Goal: Task Accomplishment & Management: Manage account settings

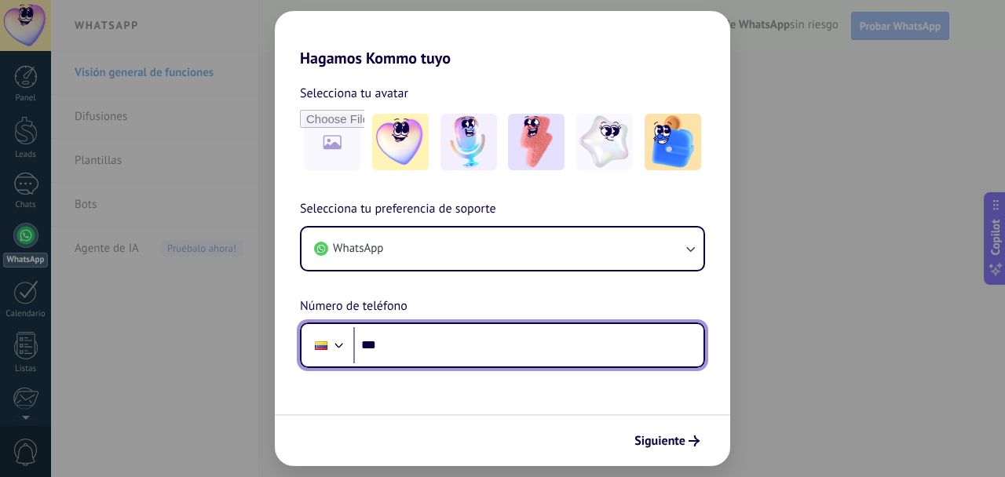
click at [458, 362] on input "***" at bounding box center [528, 345] width 350 height 36
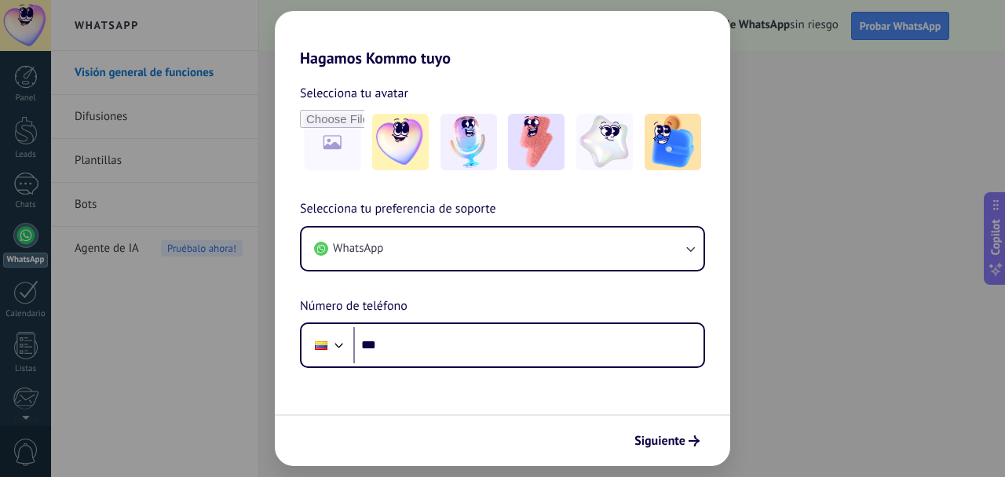
click at [510, 371] on form "Selecciona tu avatar Selecciona tu preferencia de soporte WhatsApp Número de te…" at bounding box center [502, 267] width 455 height 399
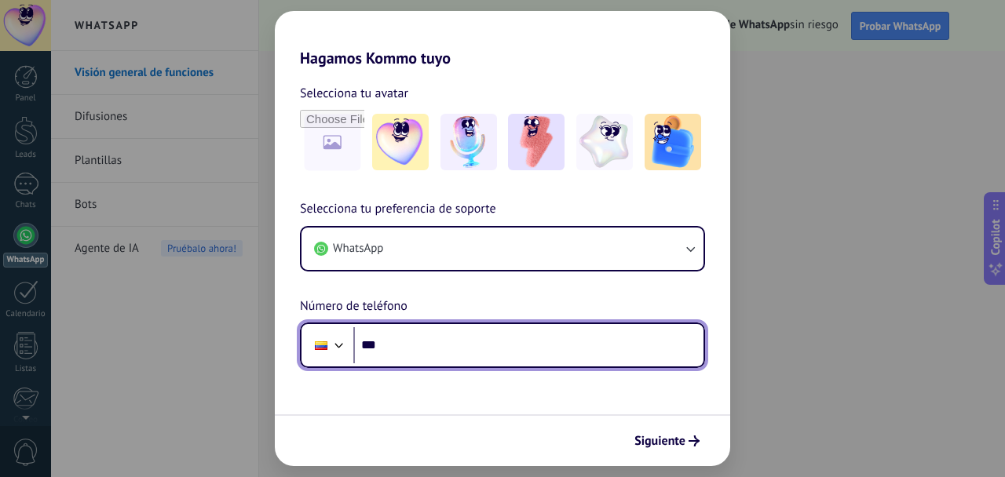
click at [503, 358] on input "***" at bounding box center [528, 345] width 350 height 36
type input "**********"
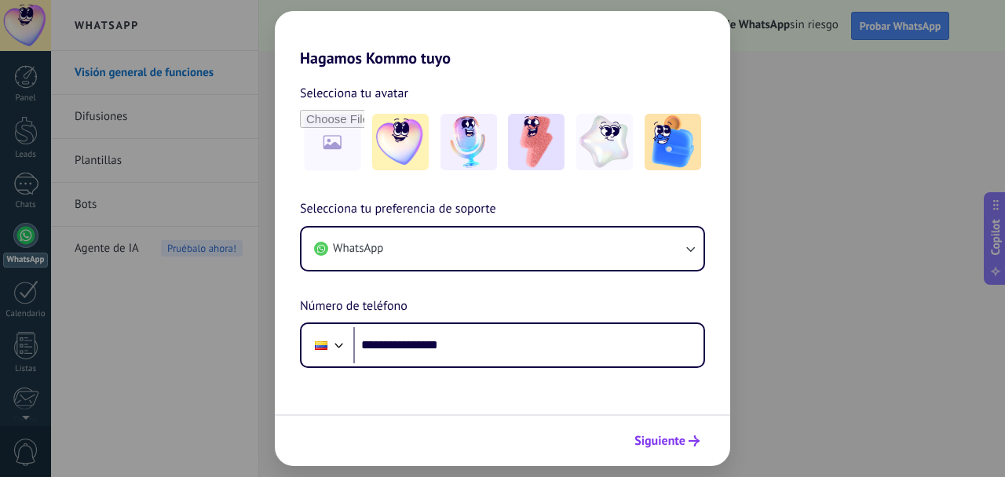
click at [676, 447] on span "Siguiente" at bounding box center [659, 441] width 51 height 11
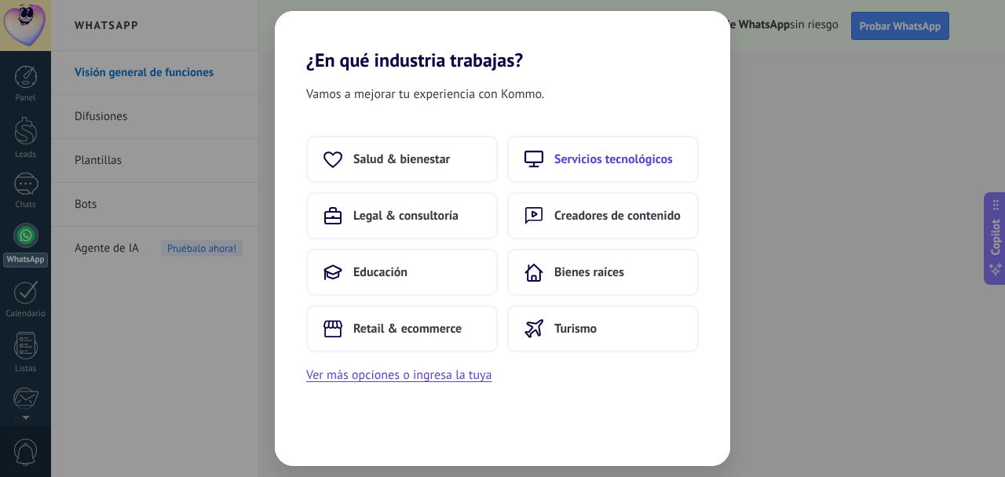
click at [580, 165] on span "Servicios tecnológicos" at bounding box center [613, 160] width 119 height 16
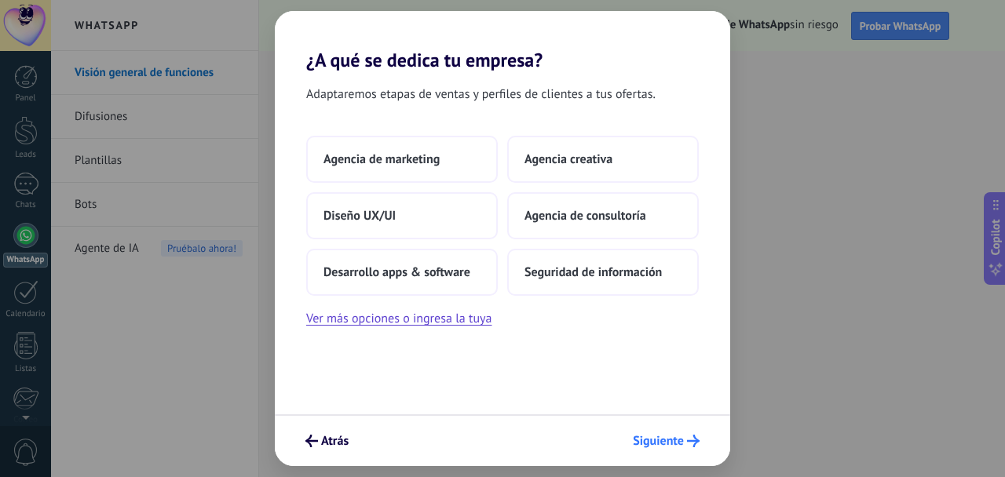
click at [678, 440] on span "Siguiente" at bounding box center [658, 441] width 51 height 11
click at [449, 327] on button "Ver más opciones o ingresa la tuya" at bounding box center [398, 319] width 185 height 20
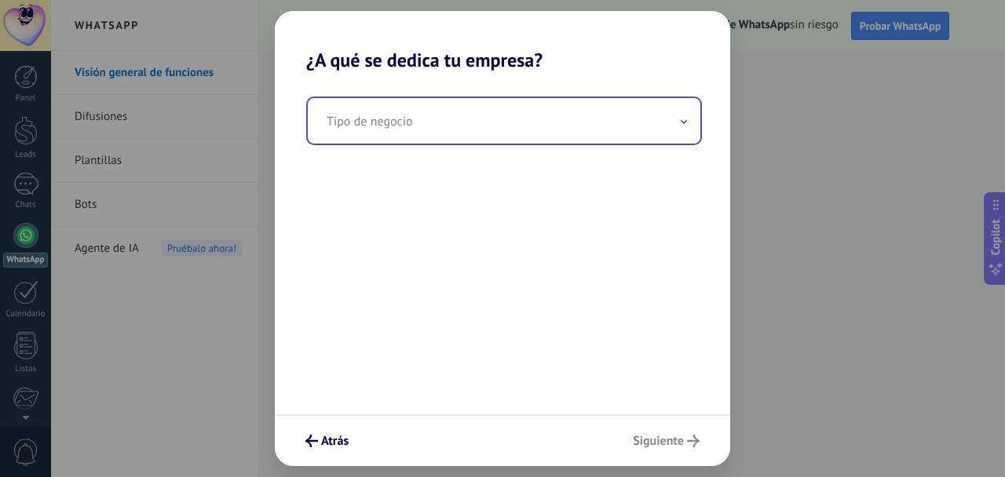
click at [440, 125] on input "text" at bounding box center [504, 121] width 393 height 46
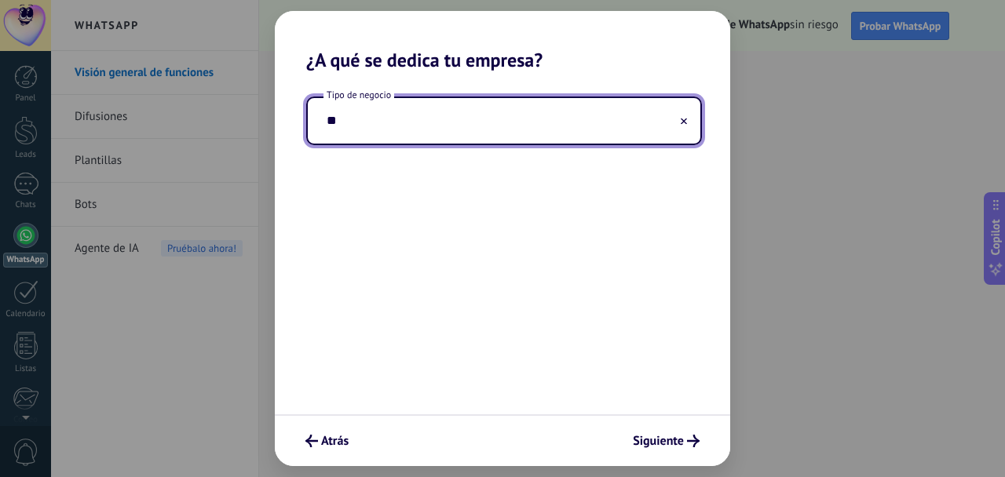
type input "*"
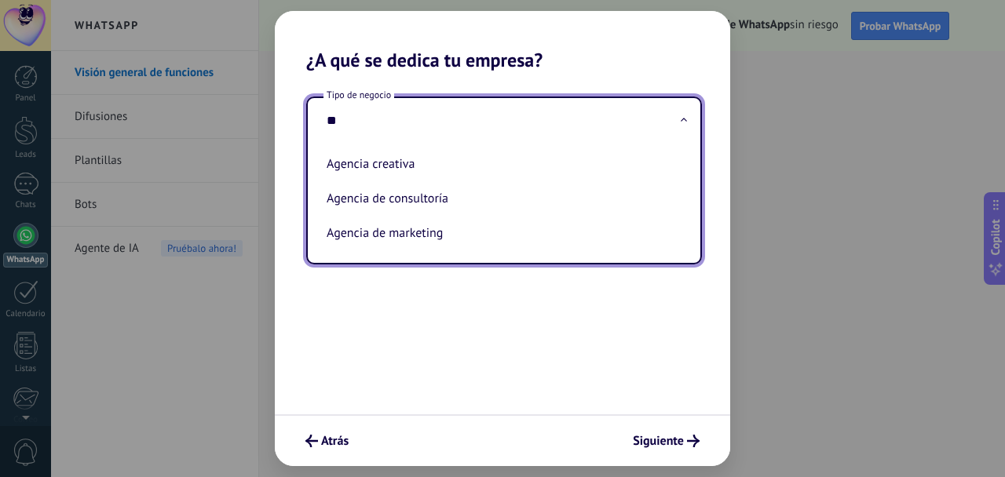
type input "*"
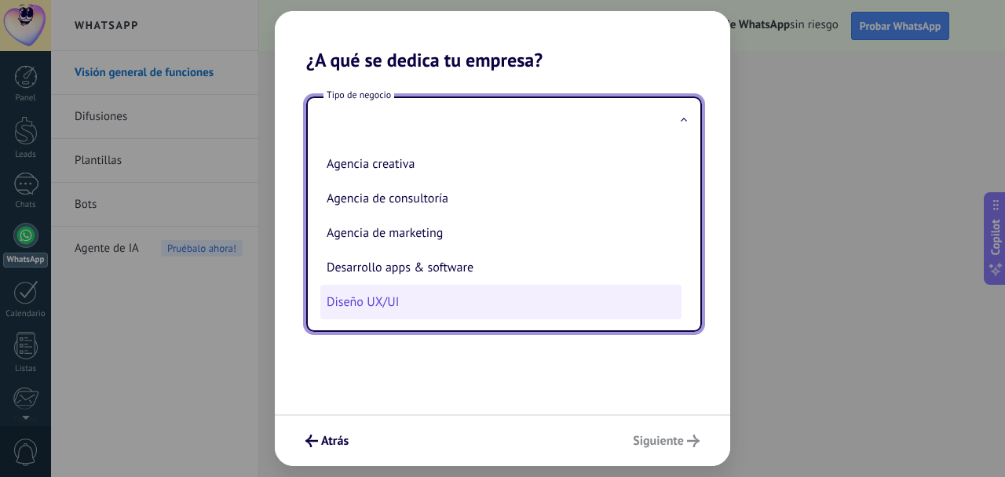
scroll to position [41, 0]
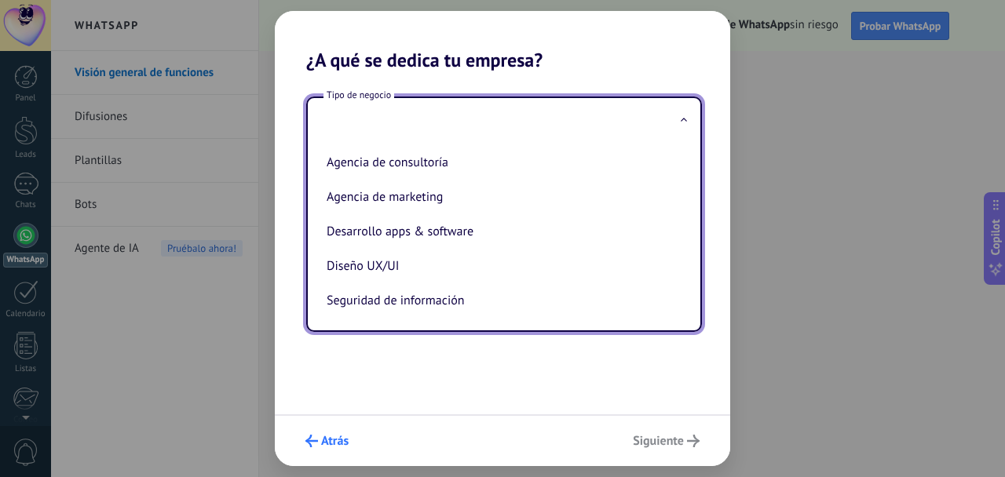
click at [329, 444] on span "Atrás" at bounding box center [334, 441] width 27 height 11
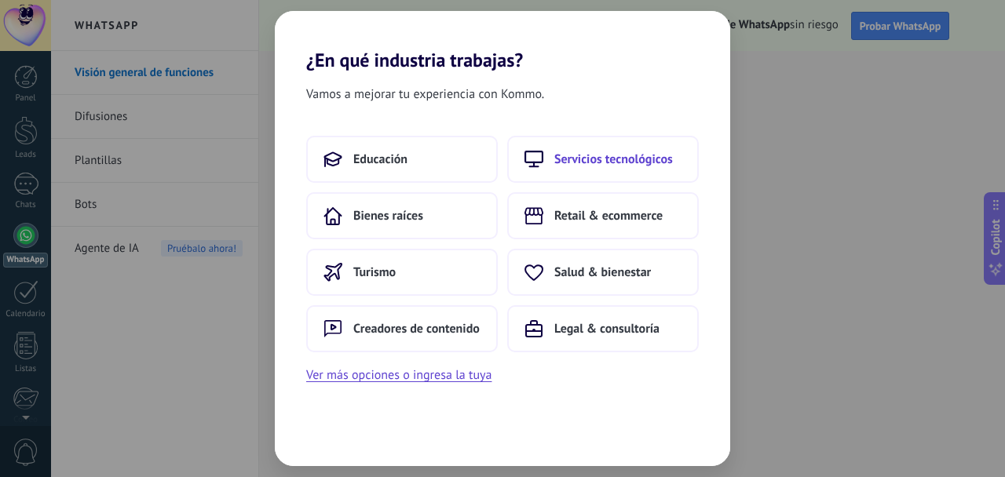
click at [619, 164] on span "Servicios tecnológicos" at bounding box center [613, 160] width 119 height 16
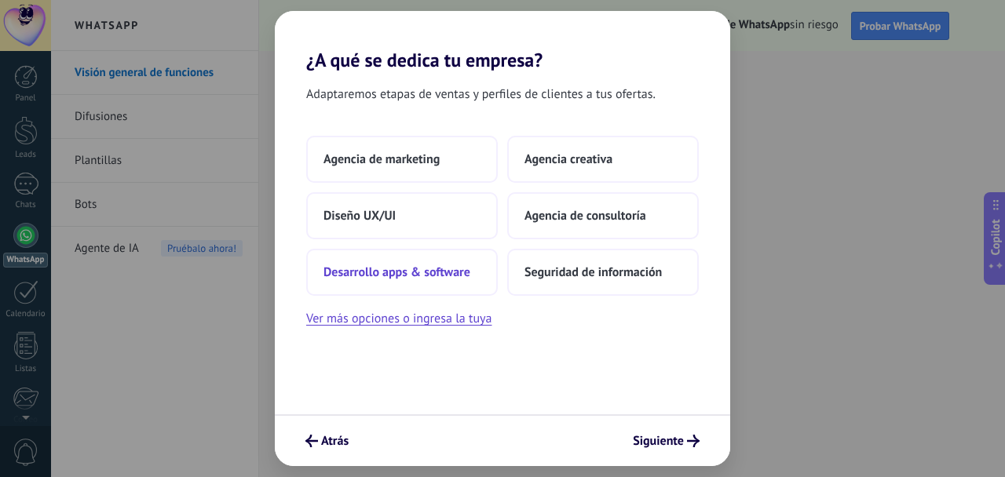
click at [427, 269] on span "Desarrollo apps & software" at bounding box center [397, 273] width 147 height 16
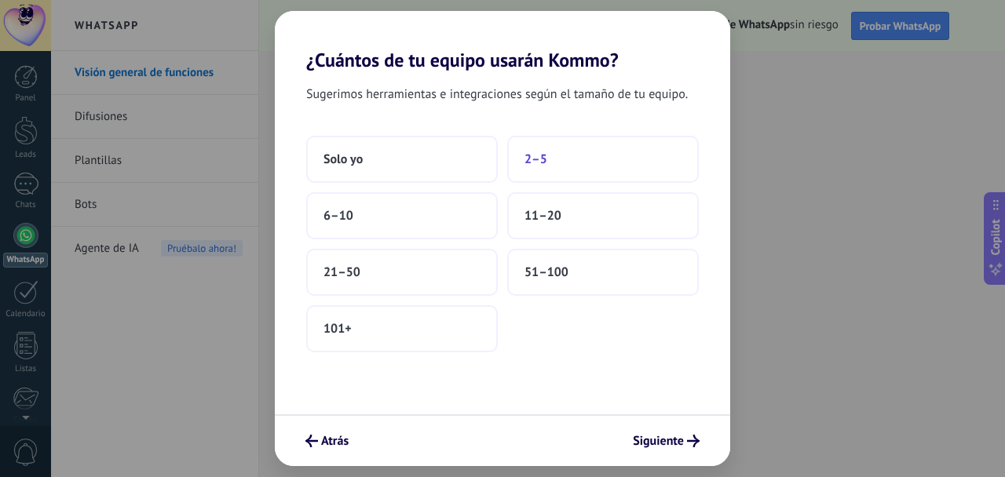
click at [568, 158] on button "2–5" at bounding box center [603, 159] width 192 height 47
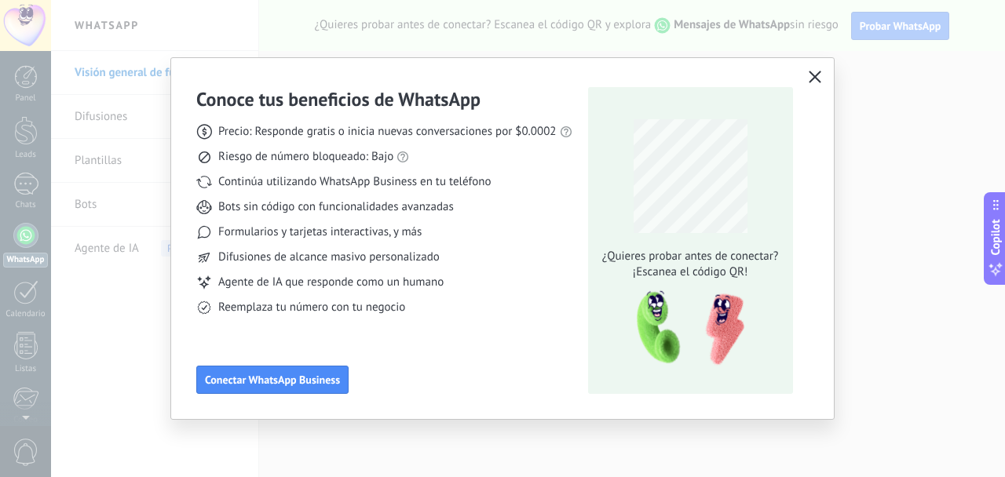
click at [809, 77] on icon "button" at bounding box center [815, 77] width 13 height 13
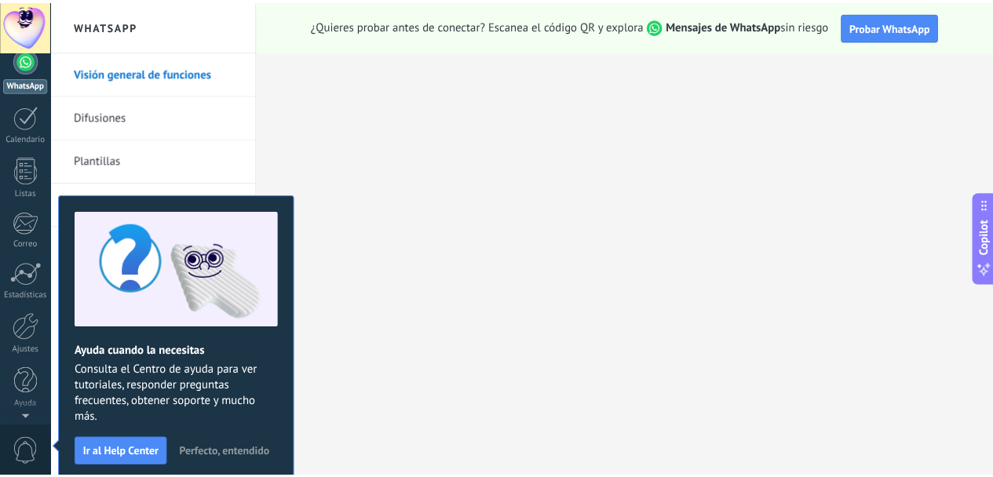
scroll to position [0, 0]
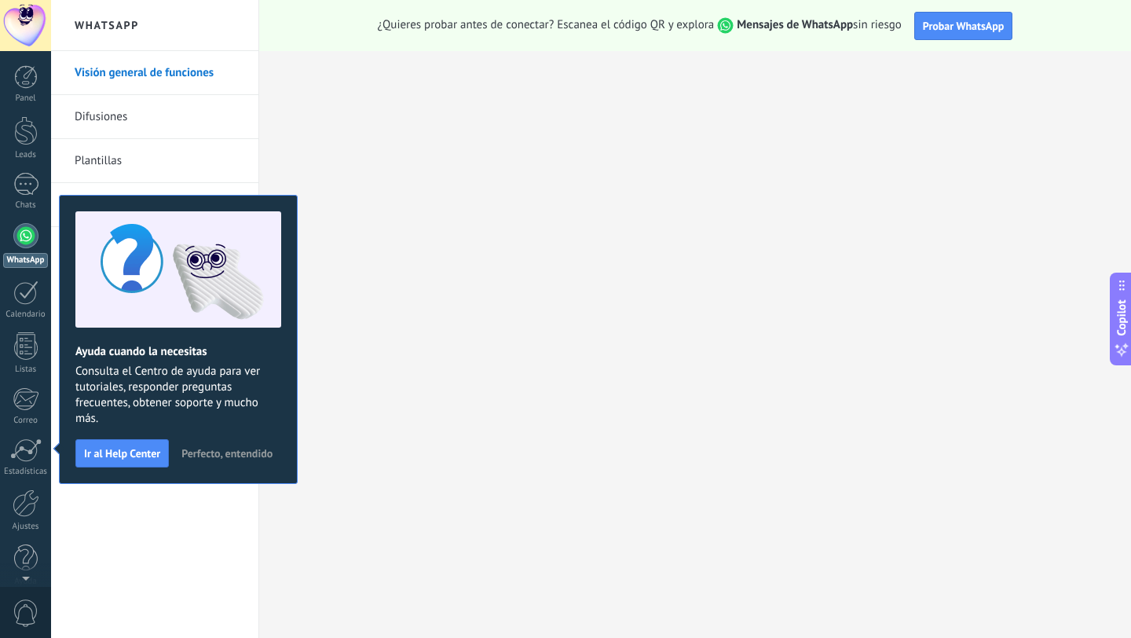
click at [222, 455] on span "Perfecto, entendido" at bounding box center [226, 453] width 91 height 11
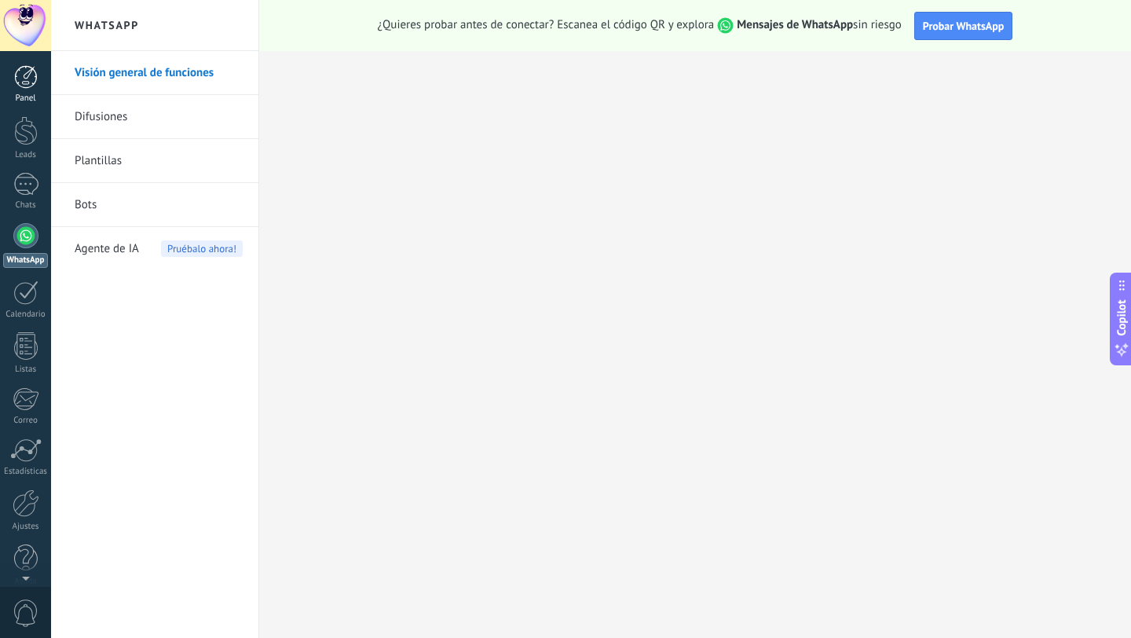
click at [25, 93] on div "Panel" at bounding box center [26, 98] width 46 height 10
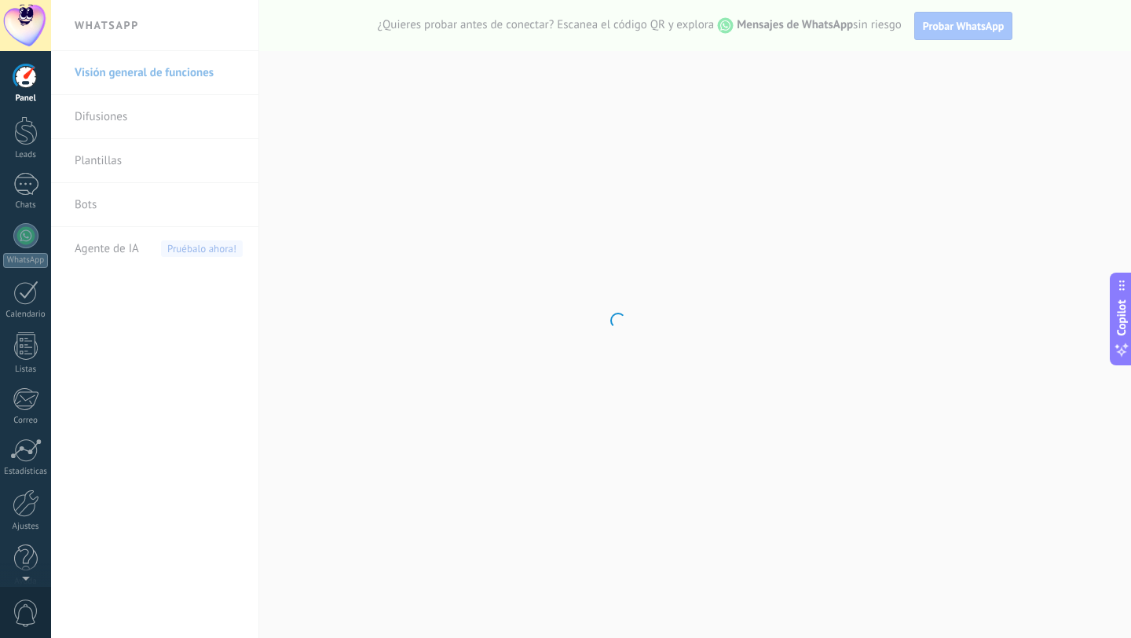
click at [23, 30] on div at bounding box center [25, 25] width 51 height 51
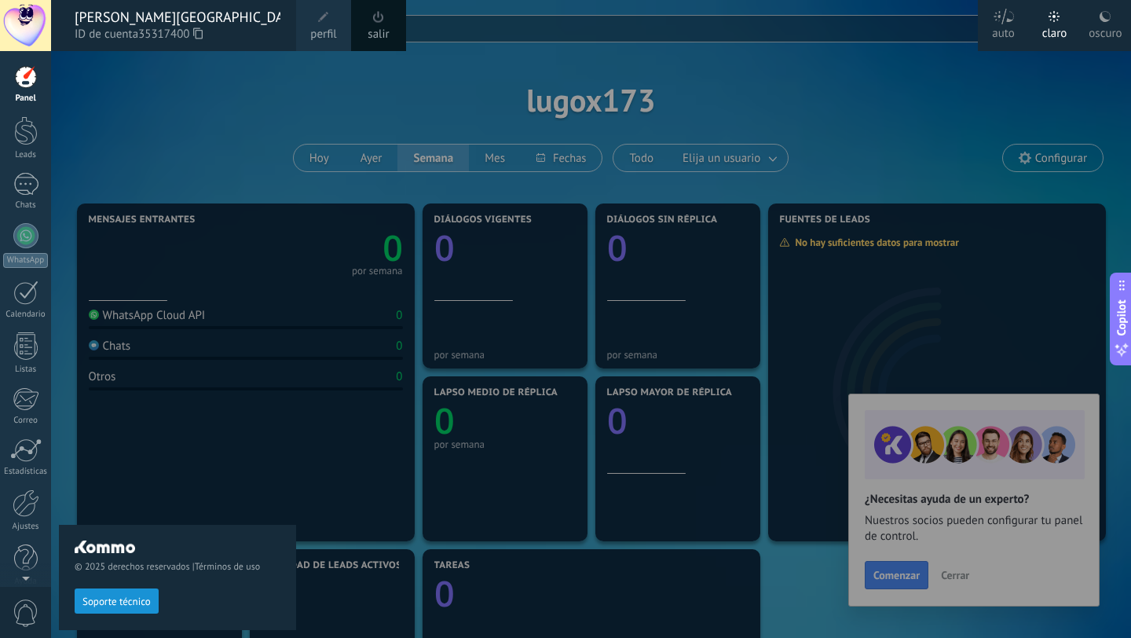
click at [159, 414] on div "© 2025 derechos reservados | Términos de uso Soporte técnico" at bounding box center [177, 344] width 237 height 587
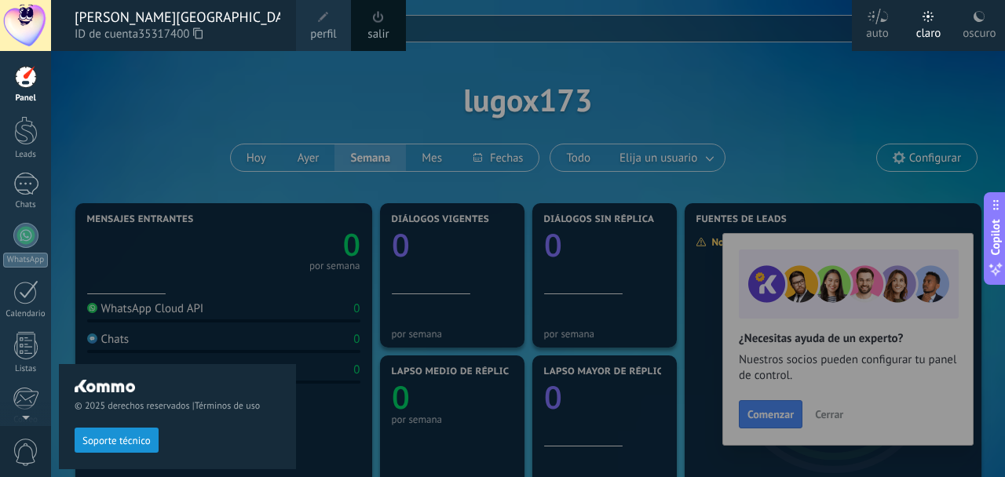
click at [318, 324] on div at bounding box center [553, 238] width 1005 height 477
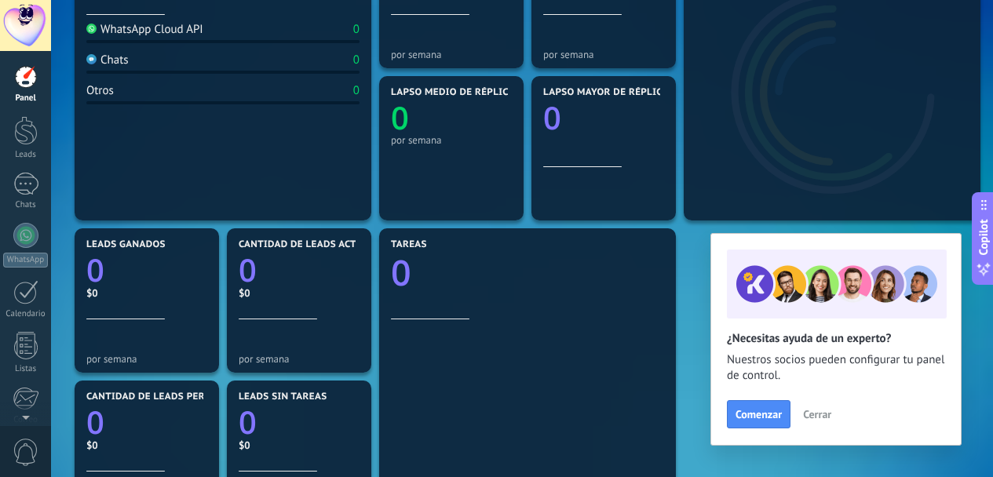
scroll to position [145, 0]
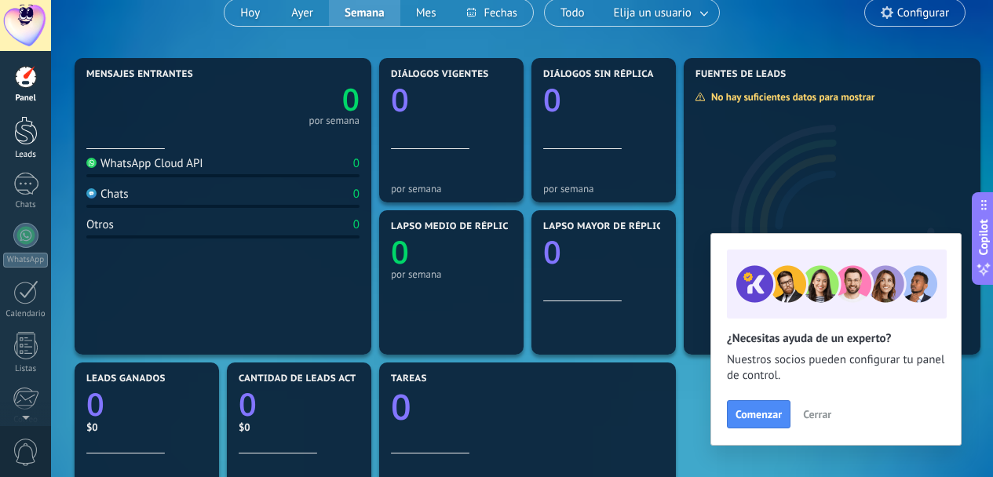
click at [20, 140] on div at bounding box center [26, 130] width 24 height 29
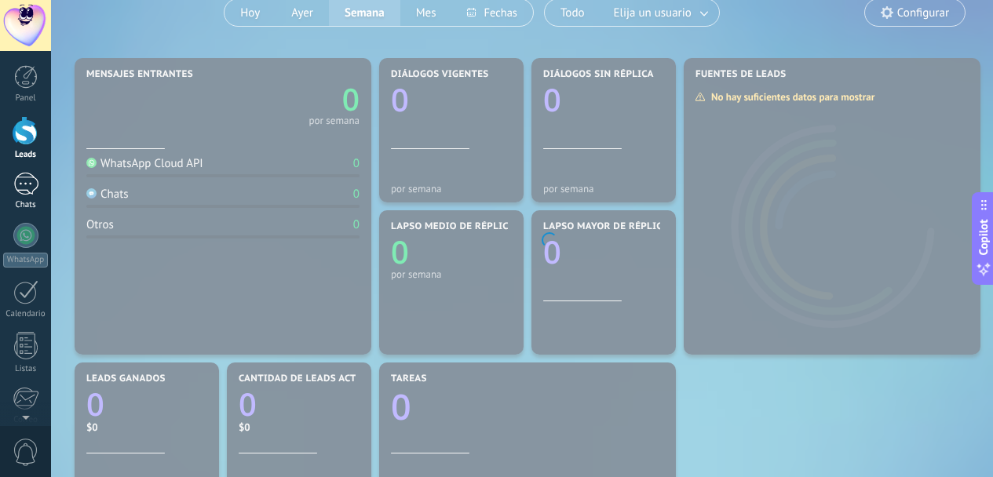
click at [24, 188] on div at bounding box center [25, 184] width 25 height 23
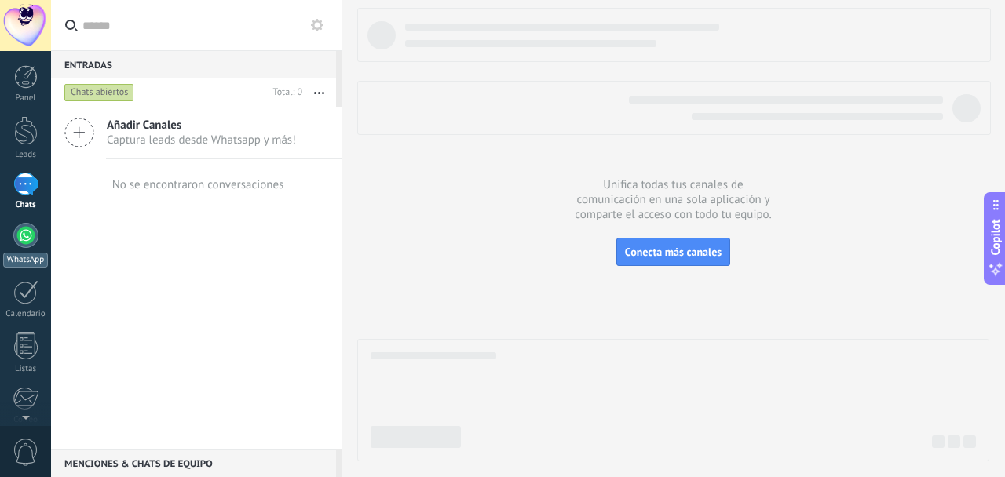
click at [18, 239] on div at bounding box center [25, 235] width 25 height 25
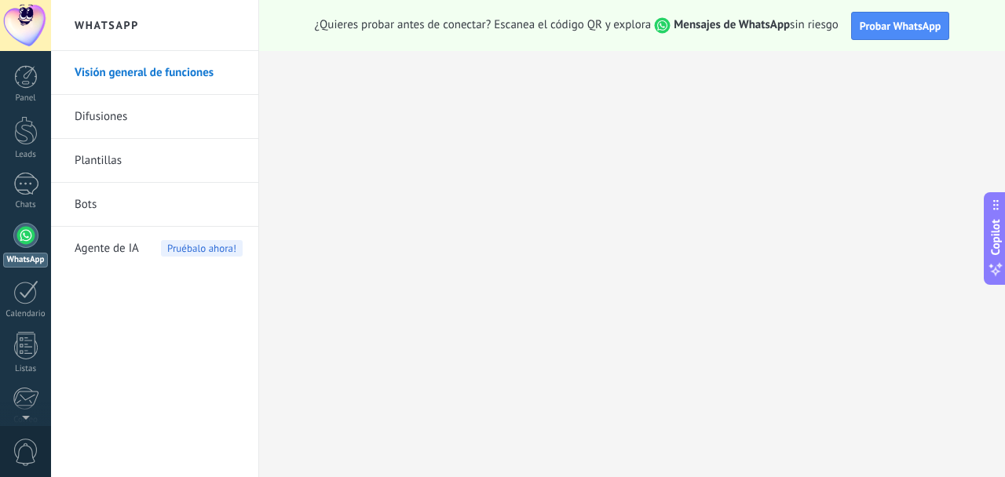
click at [141, 251] on div "Agente de IA Pruébalo ahora!" at bounding box center [159, 249] width 168 height 44
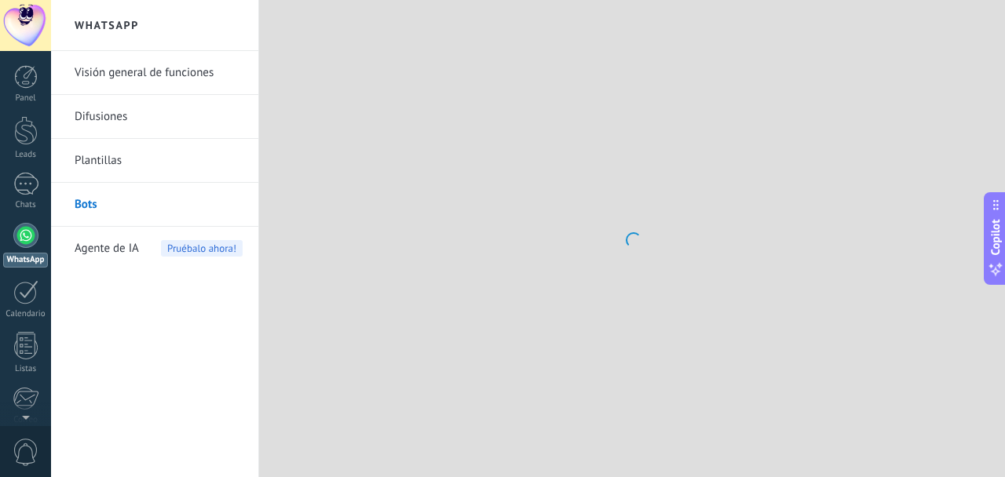
click at [127, 88] on link "Visión general de funciones" at bounding box center [159, 73] width 168 height 44
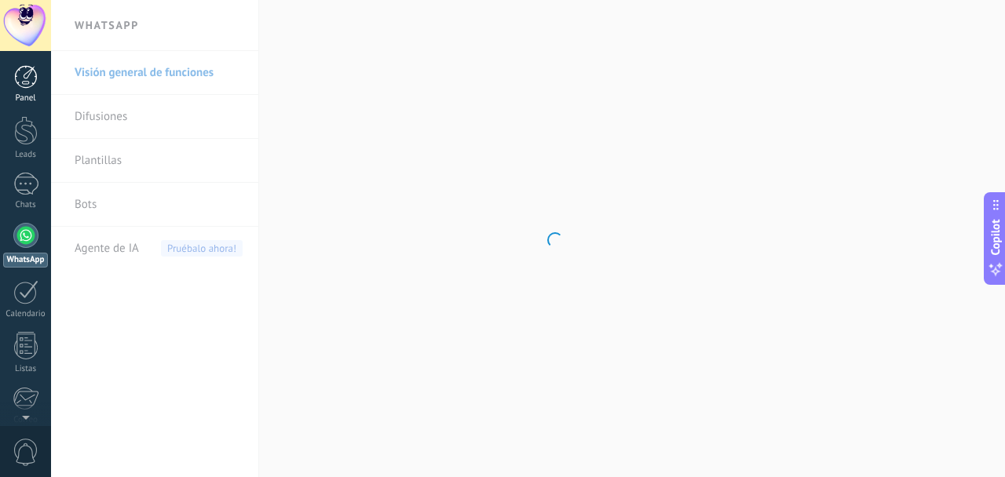
click at [32, 69] on div at bounding box center [26, 77] width 24 height 24
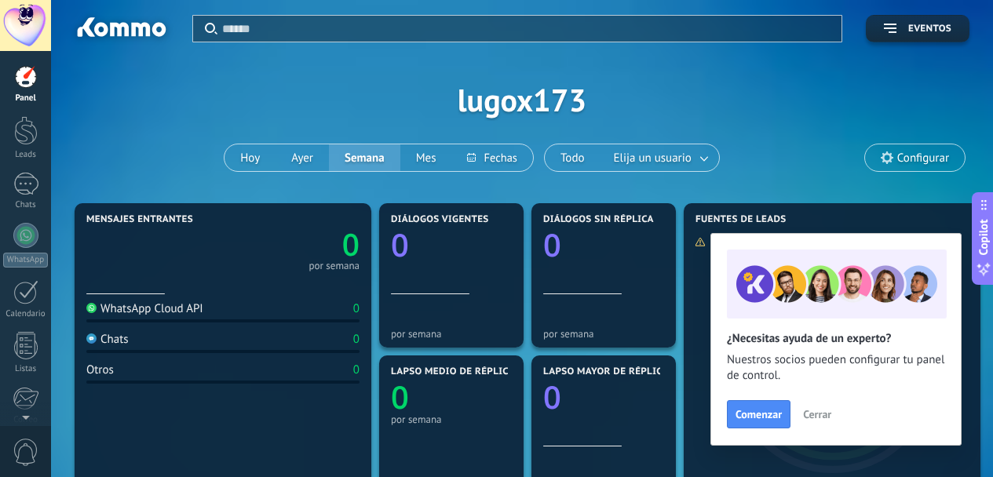
click at [910, 165] on span "Configurar" at bounding box center [923, 158] width 52 height 13
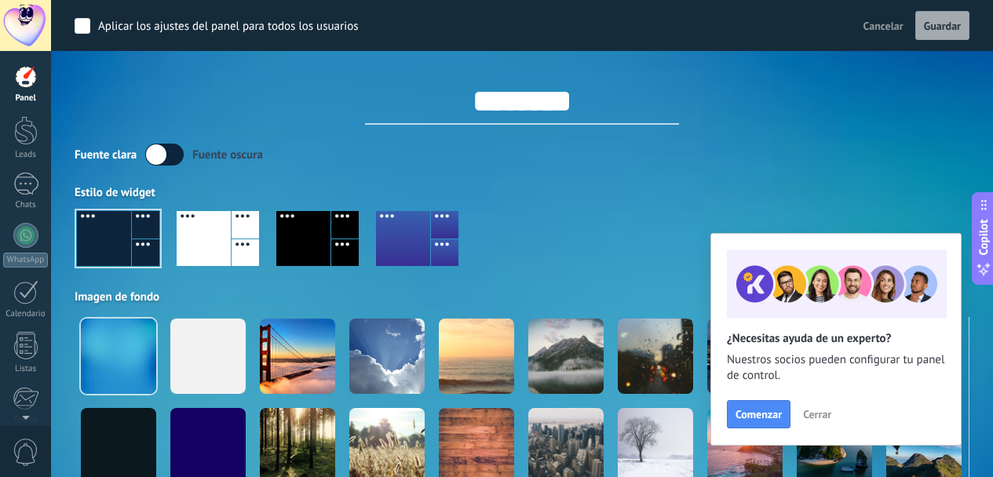
click at [321, 247] on div at bounding box center [303, 238] width 54 height 55
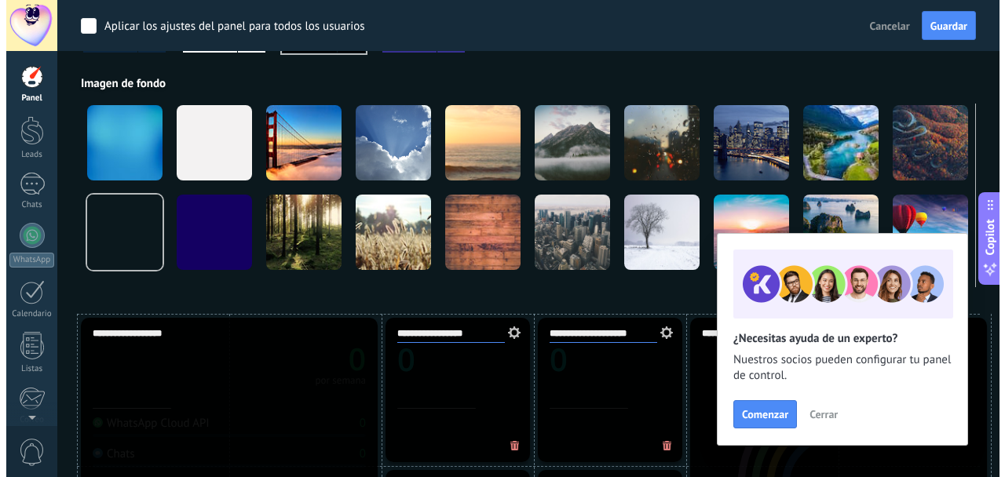
scroll to position [215, 0]
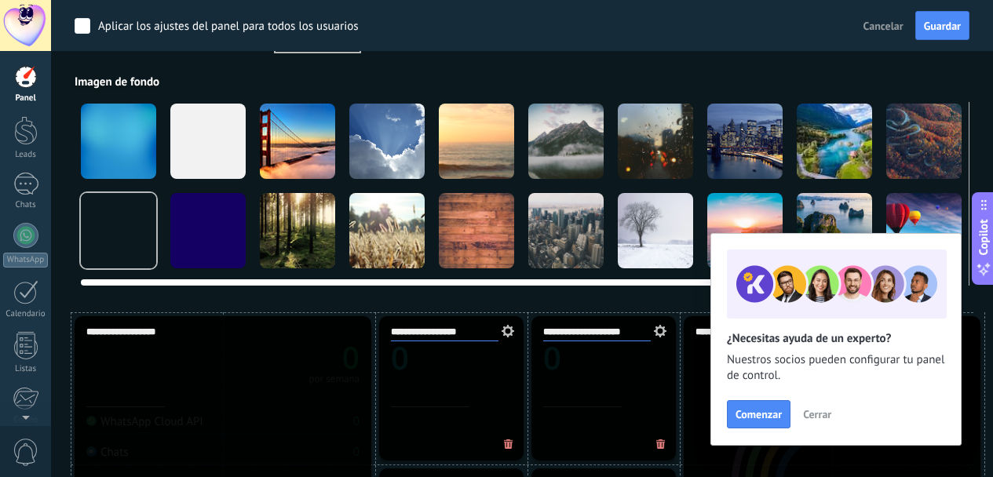
click at [391, 162] on div at bounding box center [386, 141] width 75 height 75
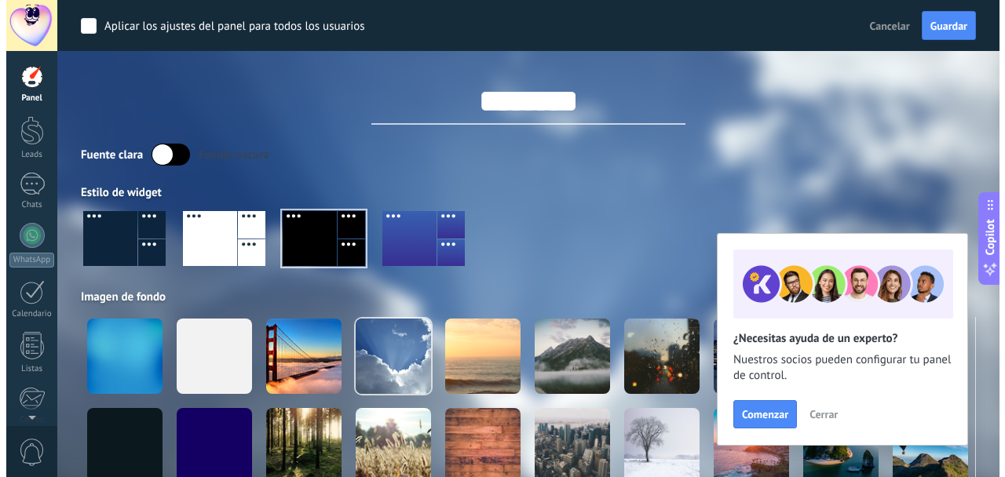
scroll to position [155, 0]
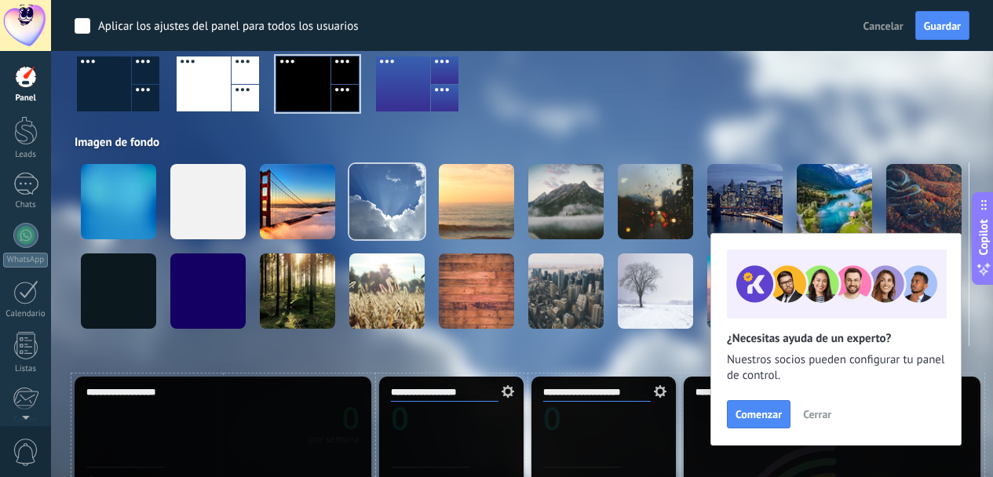
click at [821, 416] on span "Cerrar" at bounding box center [817, 414] width 28 height 11
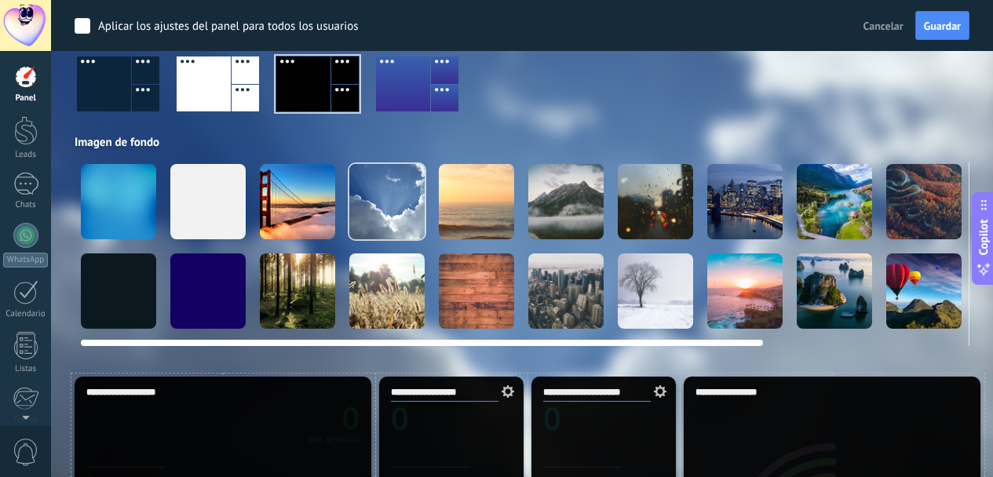
click at [756, 221] on div at bounding box center [744, 201] width 75 height 75
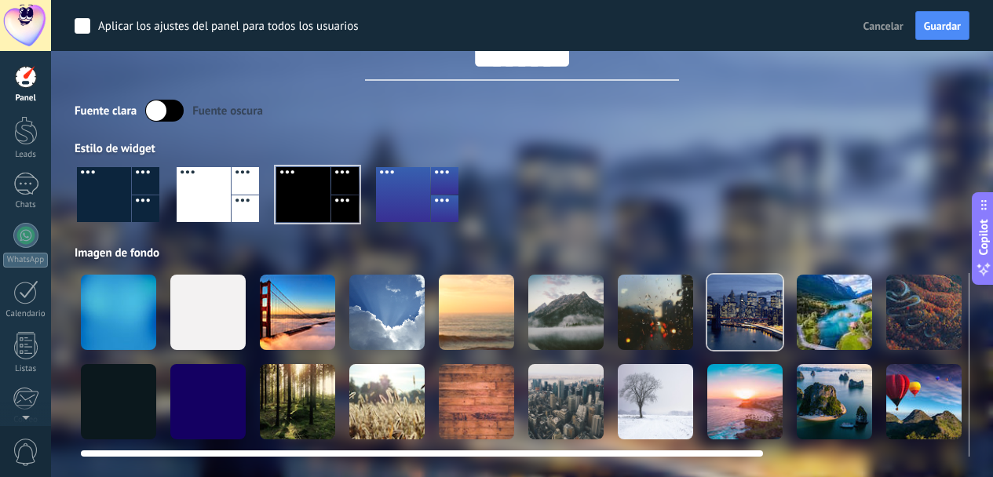
scroll to position [0, 0]
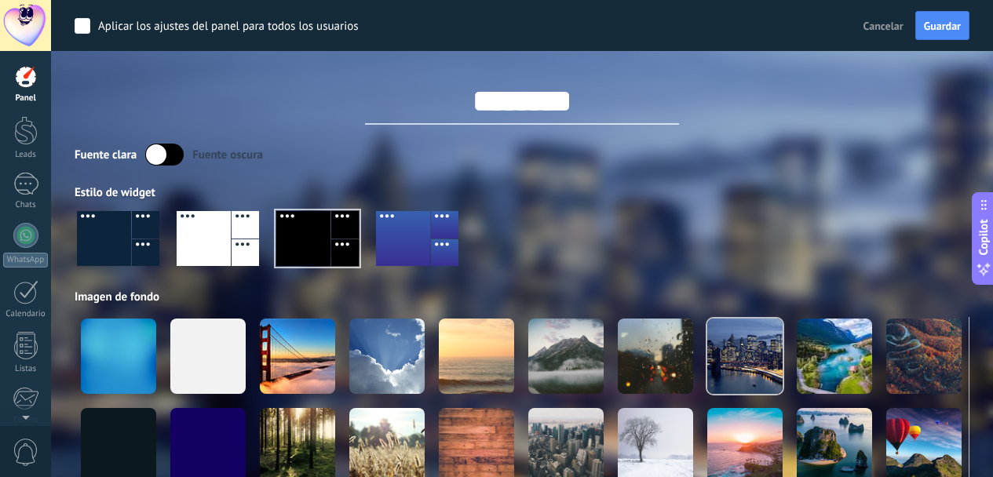
click at [643, 330] on div at bounding box center [655, 356] width 75 height 75
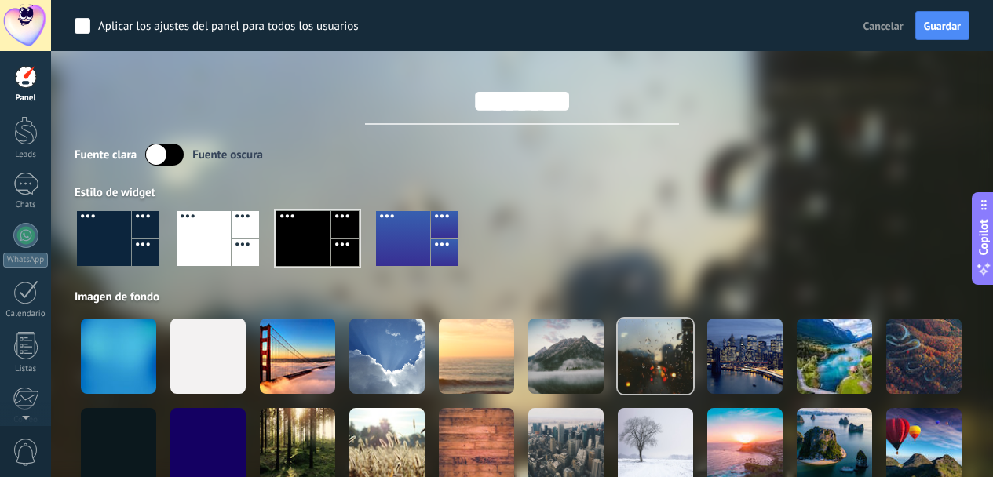
click at [541, 127] on div "Aplicar los ajustes del panel para todos los usuarios Cancelar Guardar ********…" at bounding box center [522, 250] width 895 height 501
click at [565, 108] on input "********" at bounding box center [522, 101] width 314 height 47
click at [931, 30] on span "Guardar" at bounding box center [942, 25] width 37 height 11
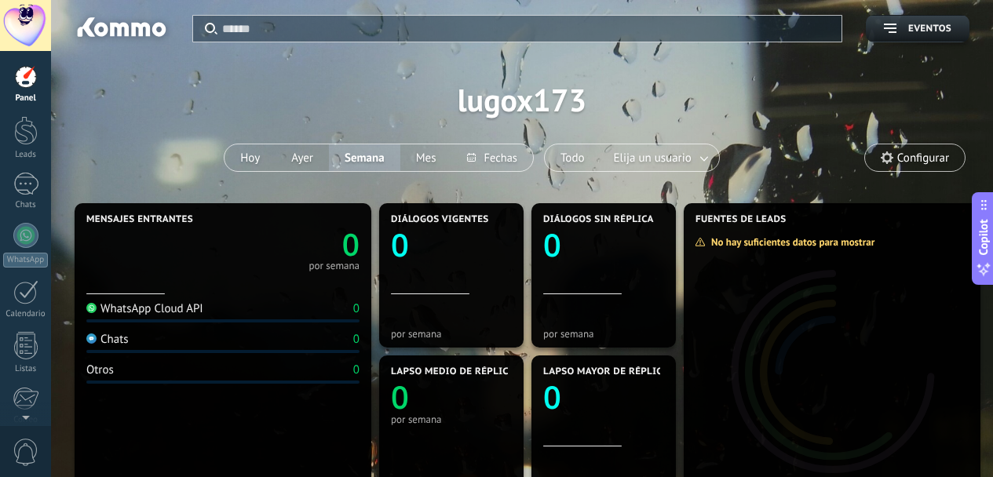
click at [900, 164] on span "Configurar" at bounding box center [923, 158] width 52 height 13
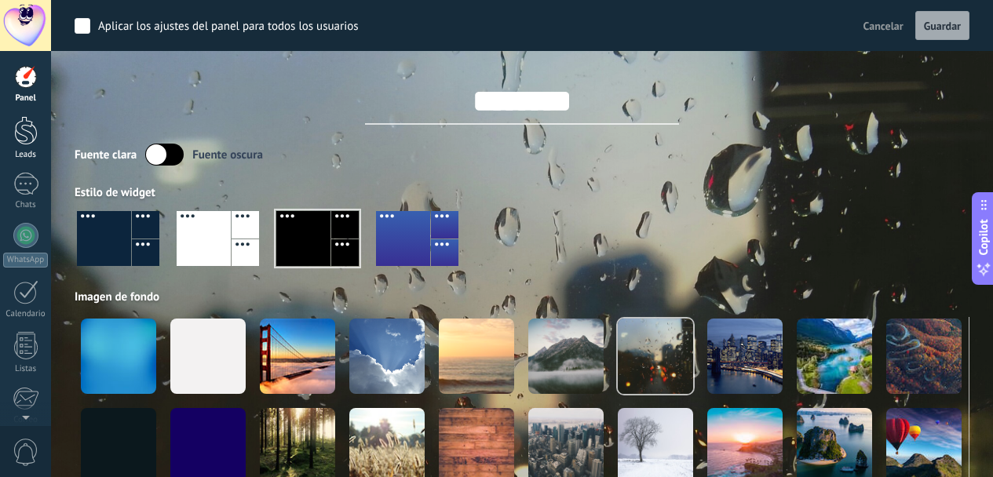
click at [38, 148] on link "Leads" at bounding box center [25, 138] width 51 height 44
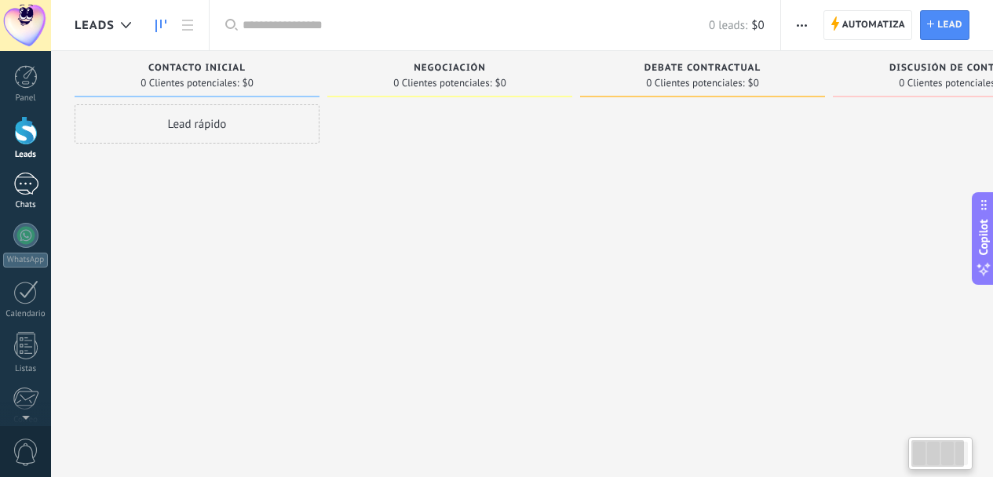
click at [19, 201] on div "Chats" at bounding box center [26, 205] width 46 height 10
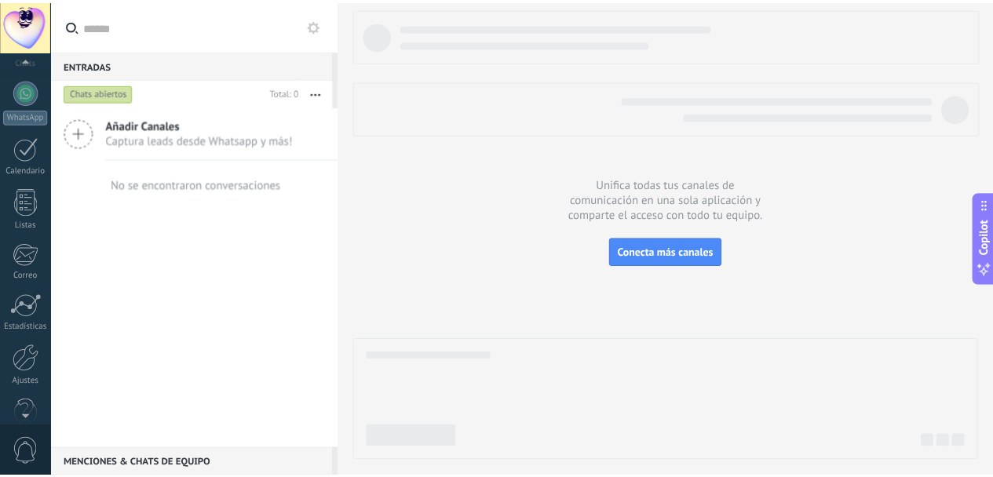
scroll to position [176, 0]
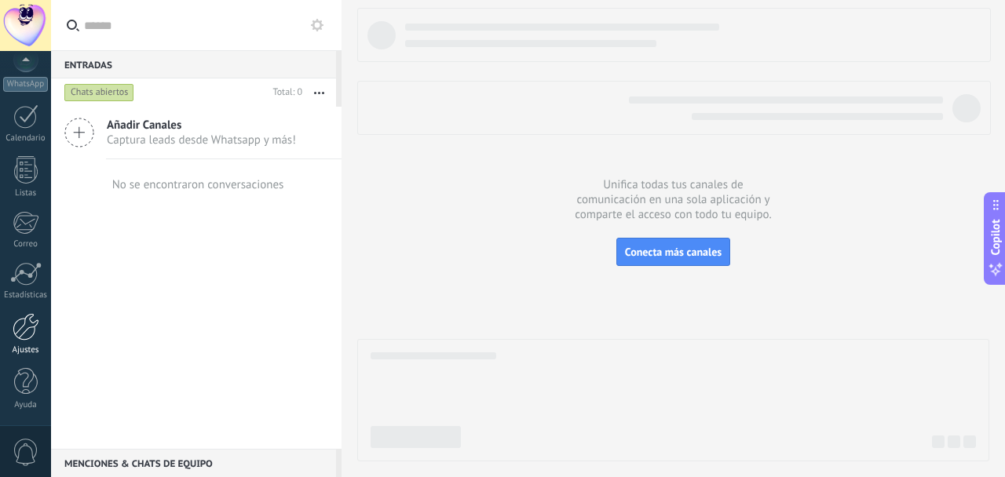
click at [21, 334] on div at bounding box center [26, 326] width 27 height 27
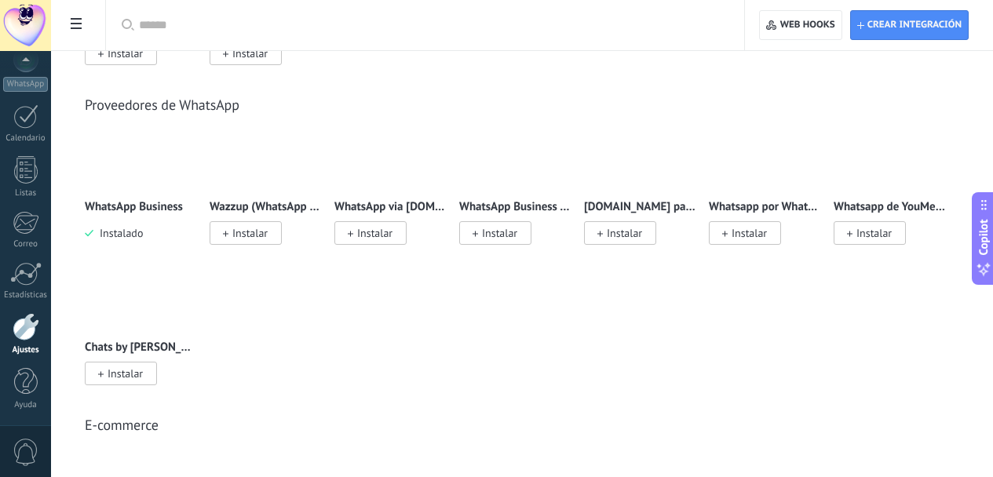
scroll to position [596, 0]
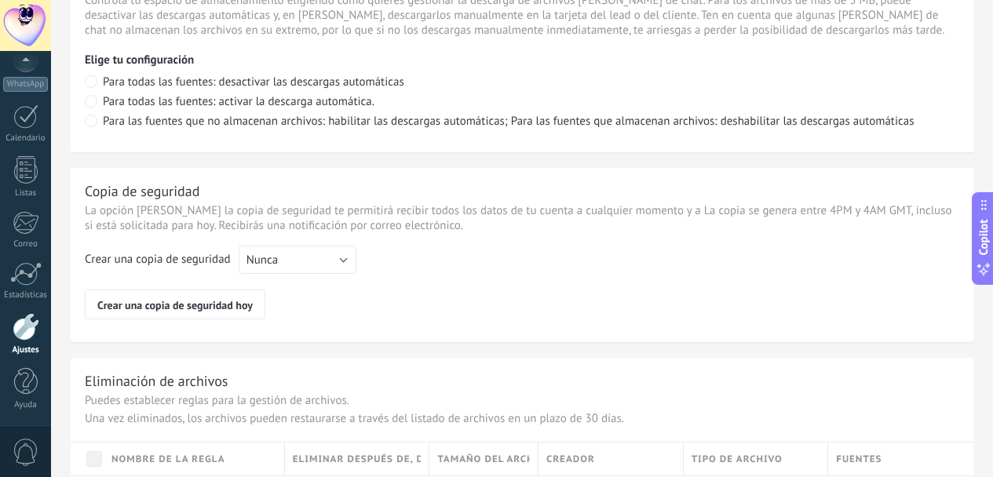
scroll to position [1293, 0]
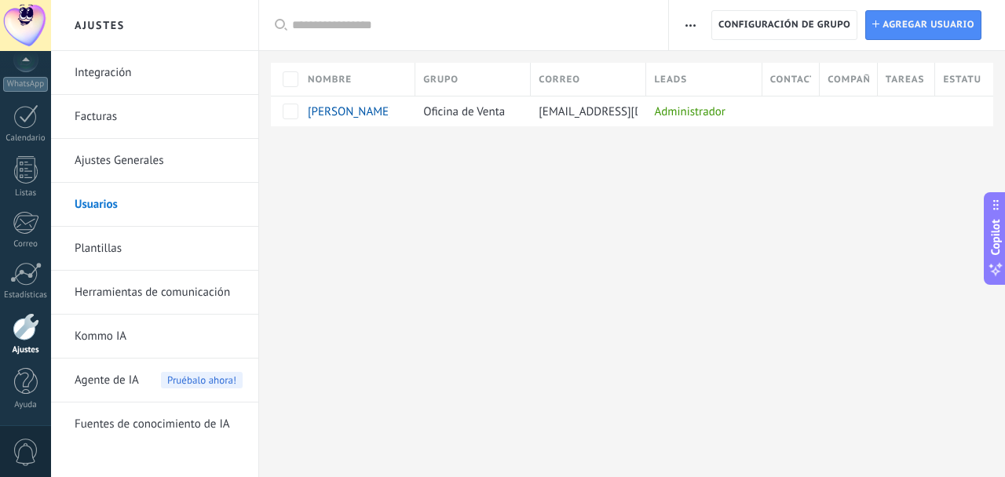
click at [154, 239] on link "Plantillas" at bounding box center [159, 249] width 168 height 44
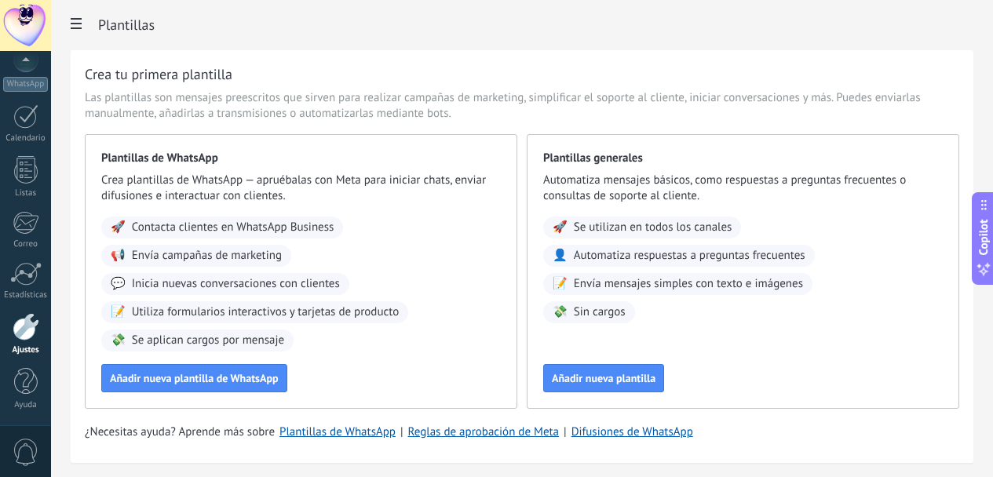
scroll to position [68, 0]
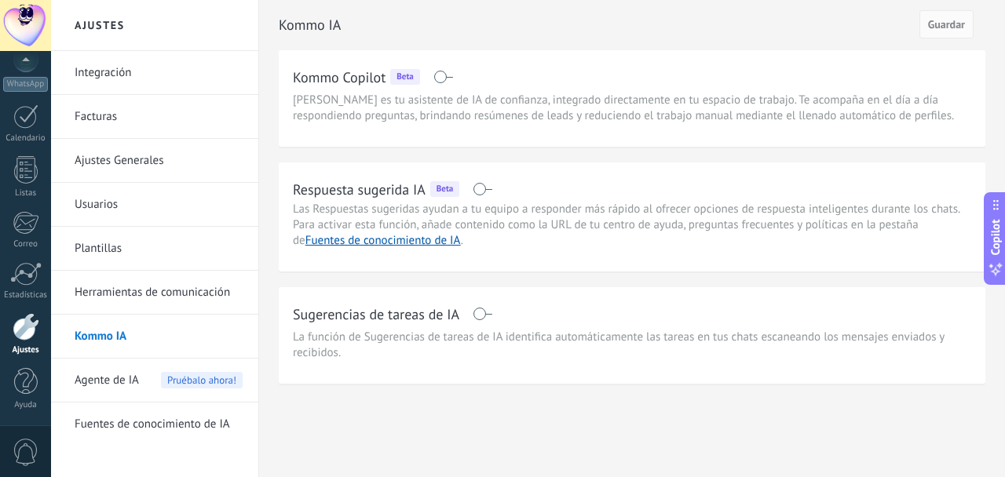
click at [151, 375] on div "Agente de IA Pruébalo ahora!" at bounding box center [159, 381] width 168 height 44
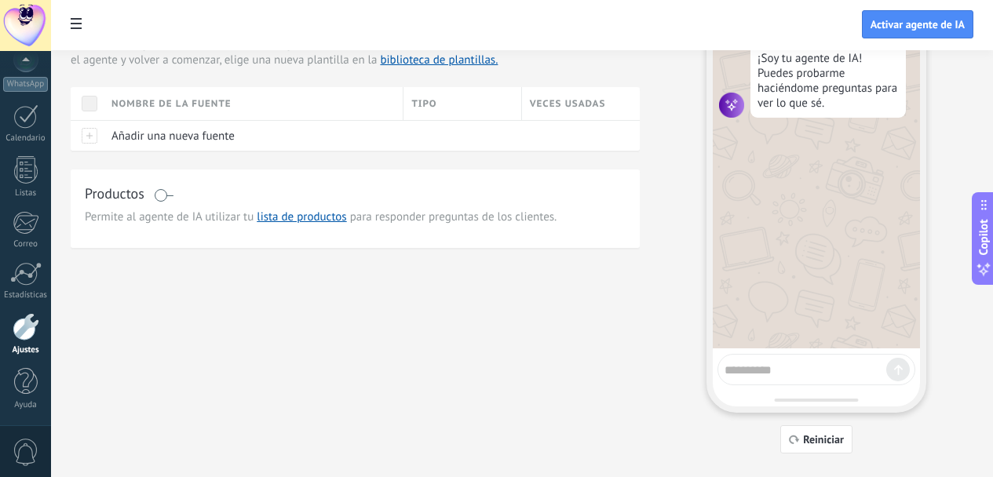
scroll to position [116, 0]
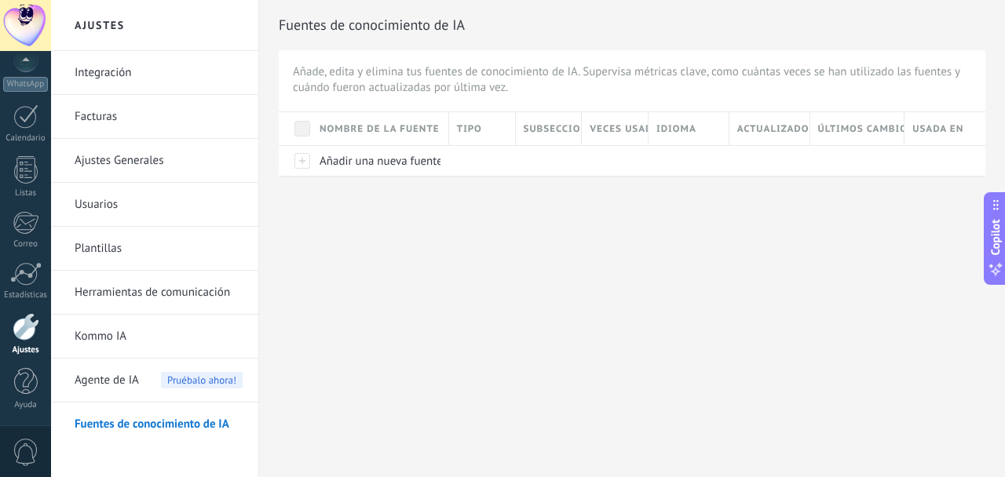
click at [162, 240] on link "Plantillas" at bounding box center [159, 249] width 168 height 44
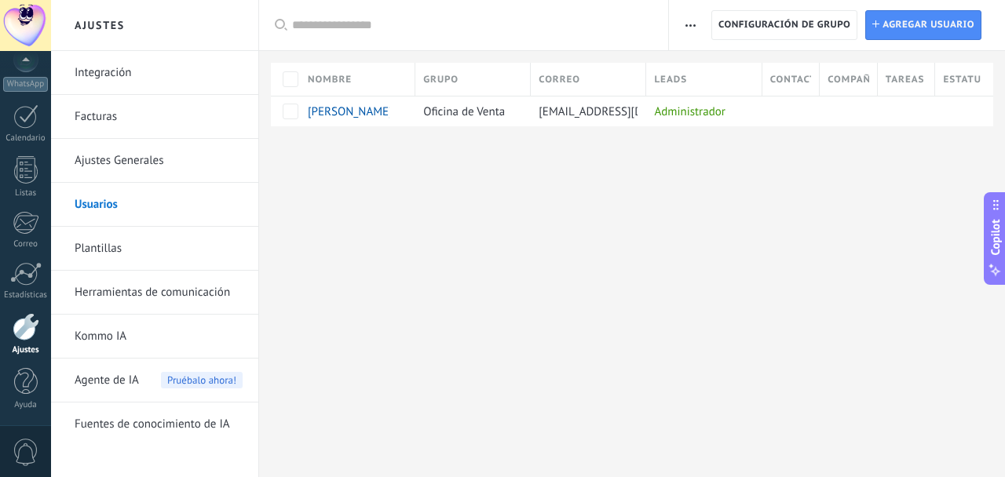
click at [167, 157] on link "Ajustes Generales" at bounding box center [159, 161] width 168 height 44
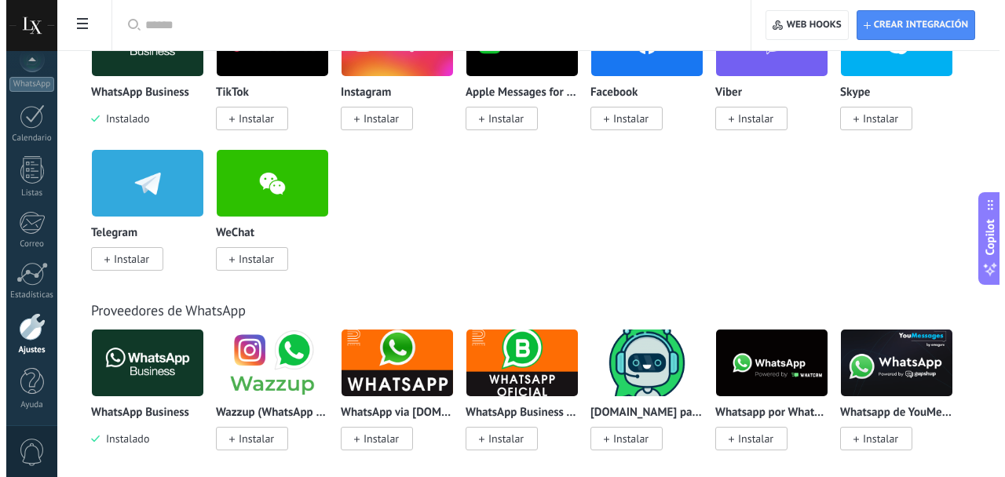
scroll to position [400, 0]
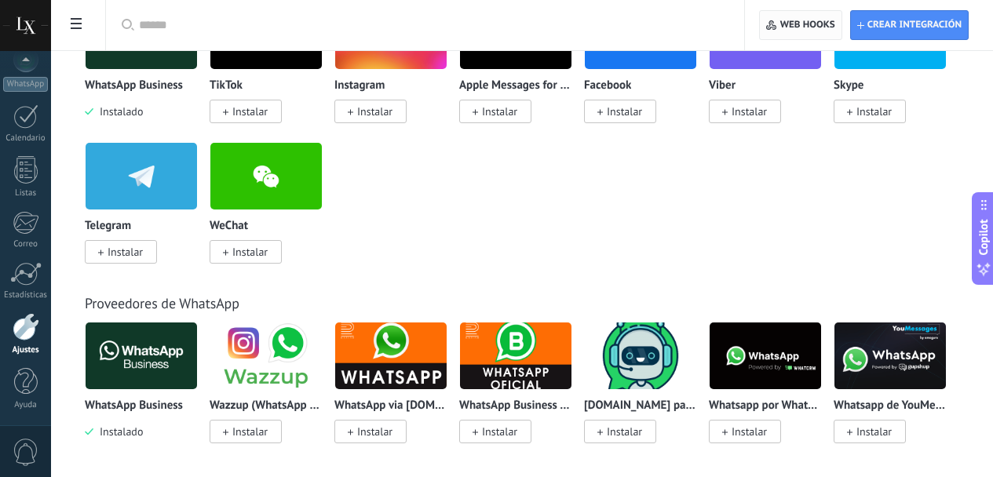
click at [792, 27] on span "Web hooks 0" at bounding box center [807, 25] width 55 height 13
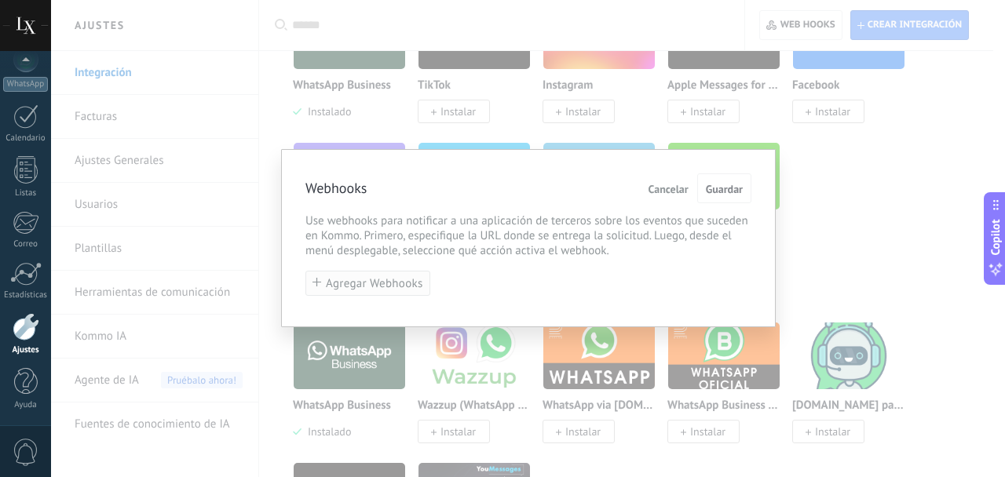
click at [379, 289] on span "Agregar Webhooks" at bounding box center [374, 284] width 97 height 12
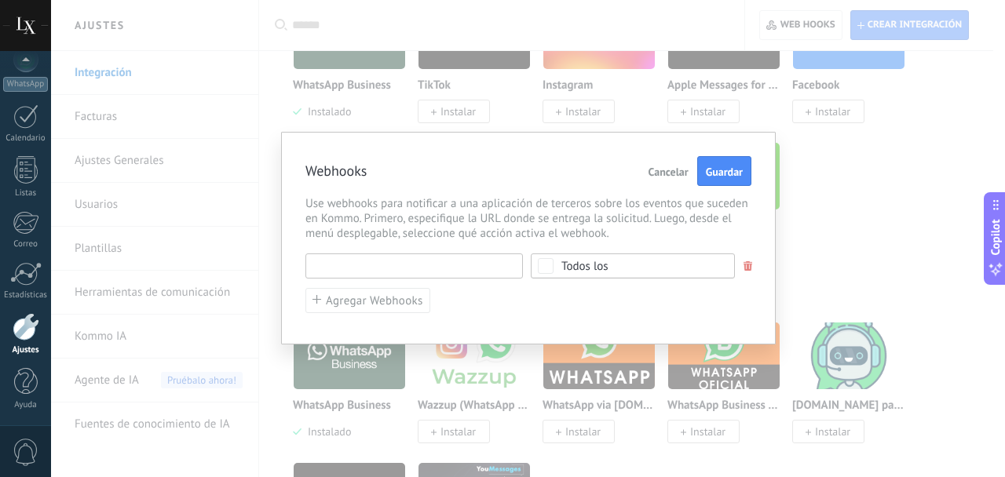
click at [400, 267] on input "text" at bounding box center [414, 266] width 218 height 25
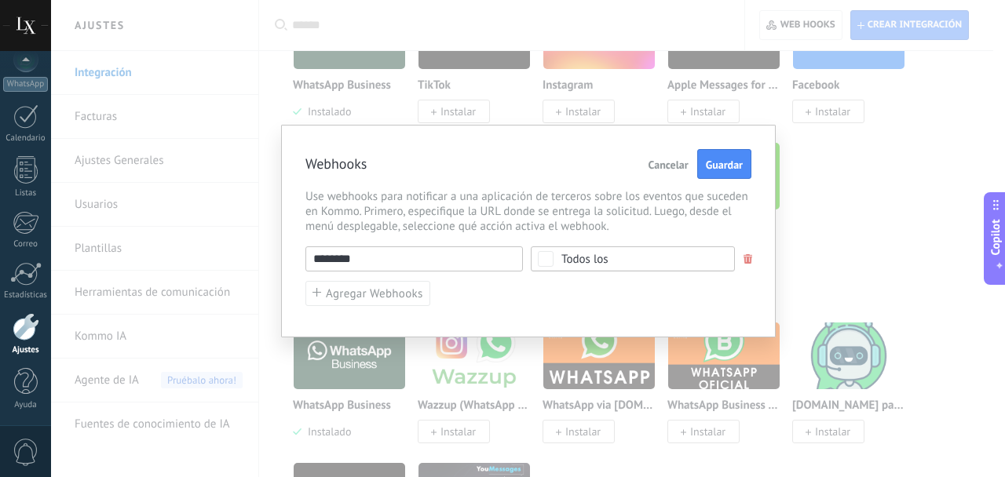
click at [389, 259] on input "********" at bounding box center [414, 259] width 218 height 25
paste input "**********"
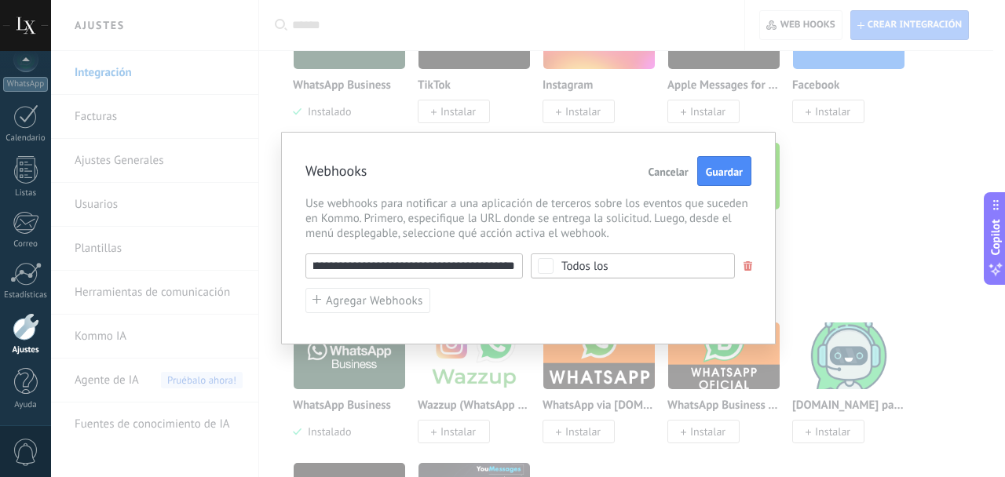
scroll to position [0, 0]
drag, startPoint x: 517, startPoint y: 264, endPoint x: 85, endPoint y: 233, distance: 433.7
click at [85, 234] on div "**********" at bounding box center [528, 238] width 954 height 477
paste input "text"
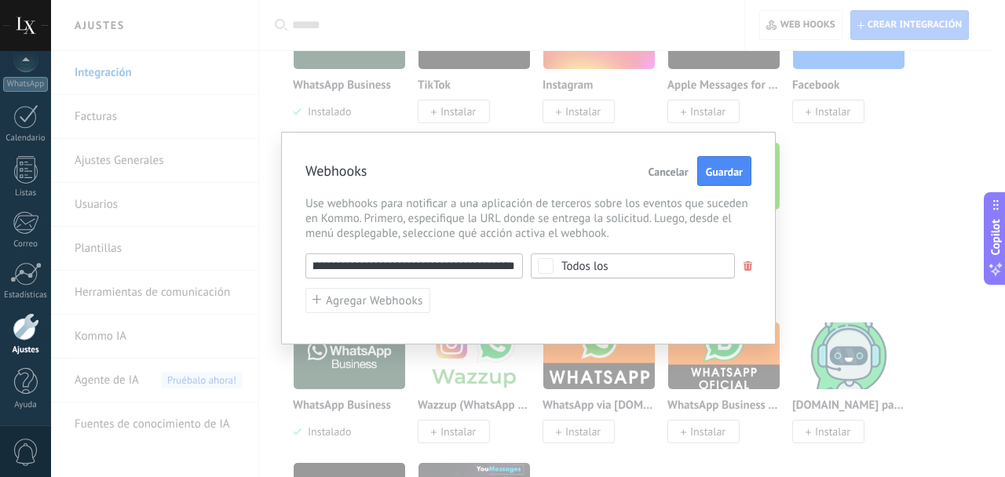
type input "**********"
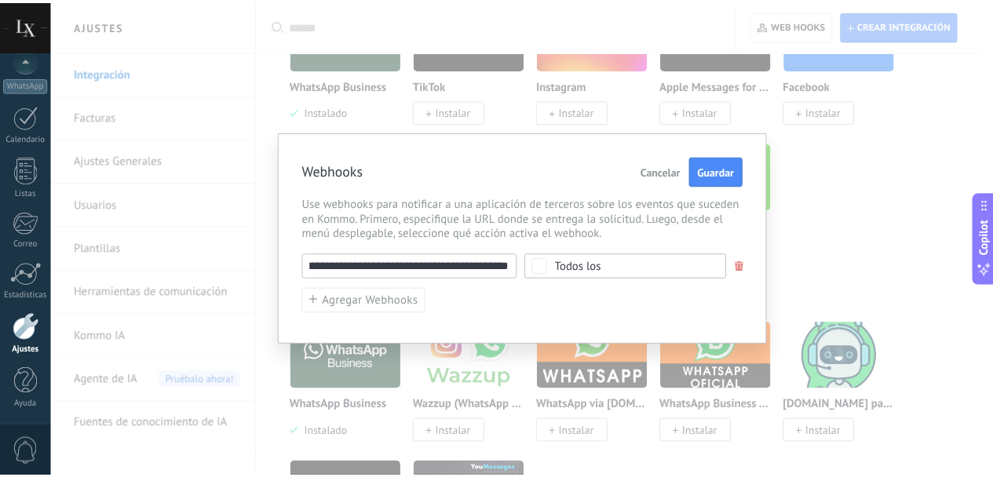
scroll to position [0, 0]
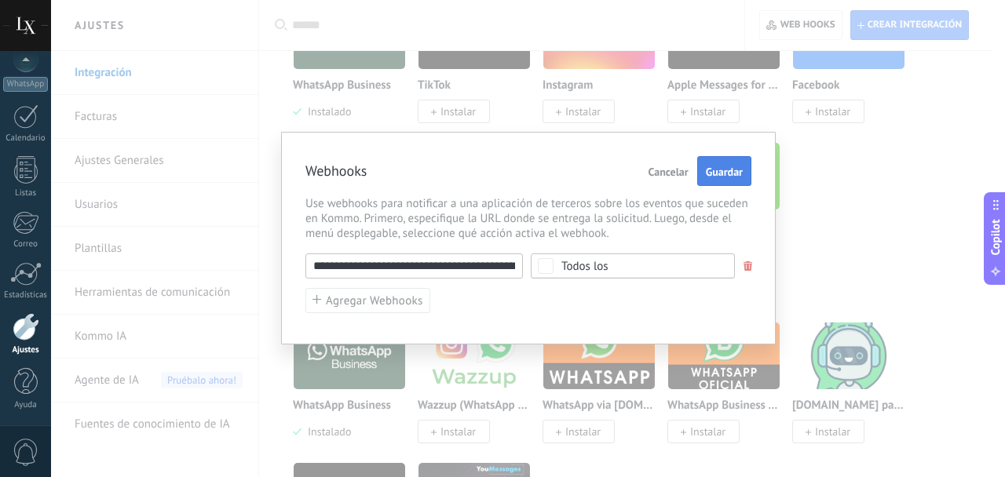
click at [727, 177] on span "Guardar" at bounding box center [724, 171] width 37 height 11
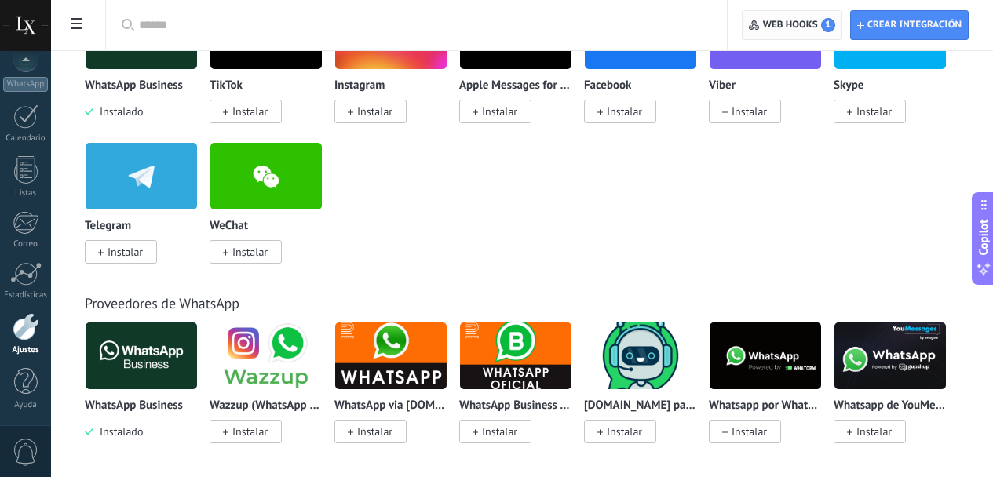
click at [813, 14] on span "Web hooks 1" at bounding box center [792, 25] width 86 height 28
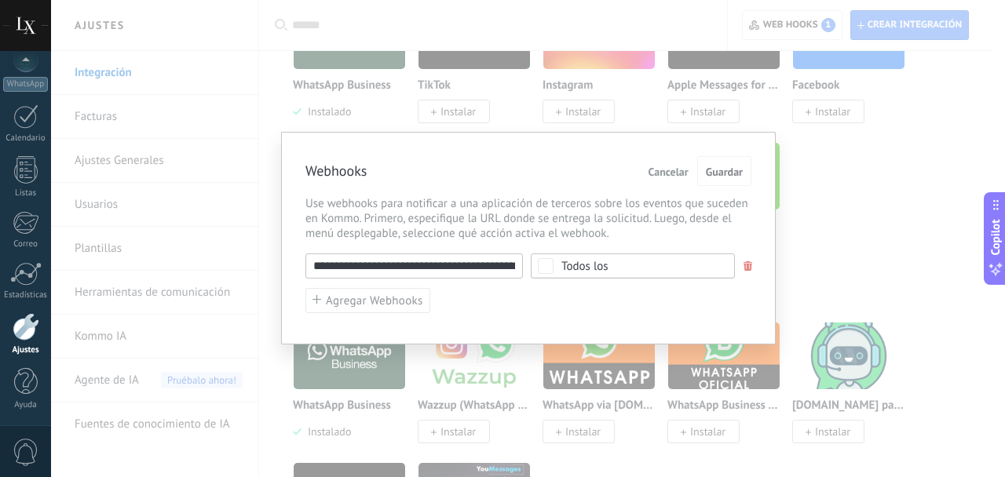
click at [802, 115] on div "**********" at bounding box center [528, 238] width 954 height 477
